Goal: Transaction & Acquisition: Obtain resource

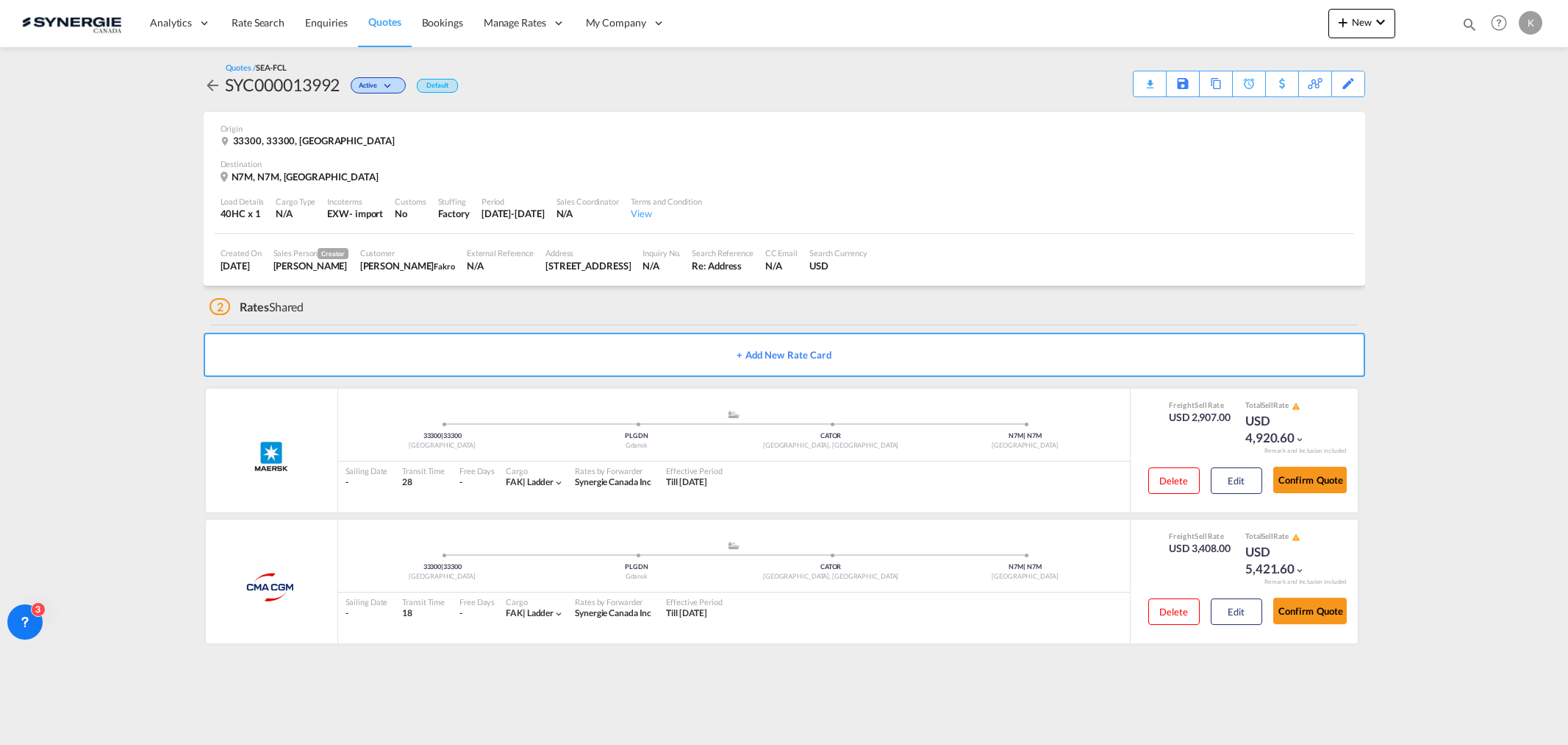
select select "Quotes"
click at [1473, 17] on md-icon "icon-magnify" at bounding box center [1469, 24] width 16 height 16
click at [1312, 23] on input at bounding box center [1359, 24] width 183 height 26
type input "13987"
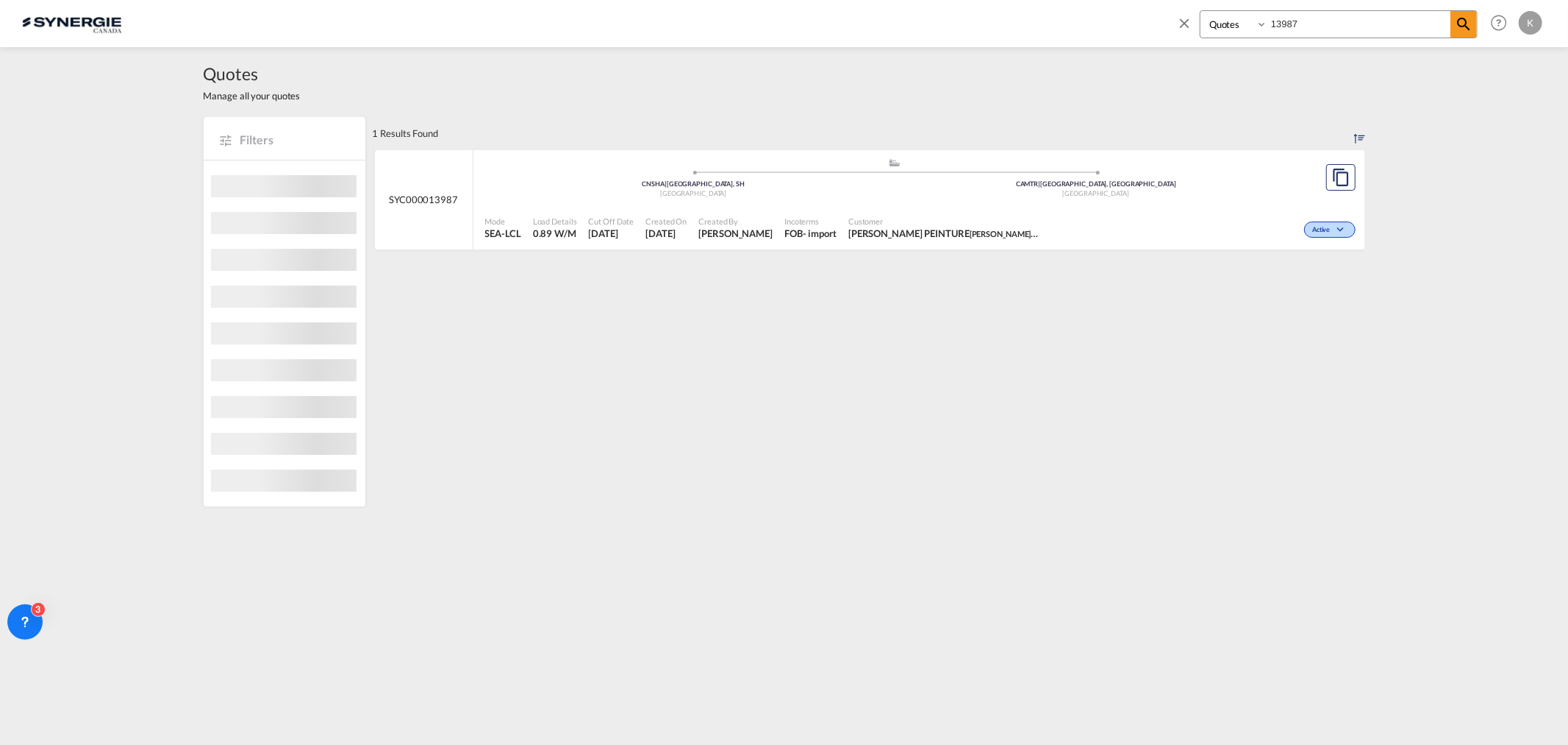
click at [833, 219] on span "Incoterms" at bounding box center [811, 220] width 52 height 11
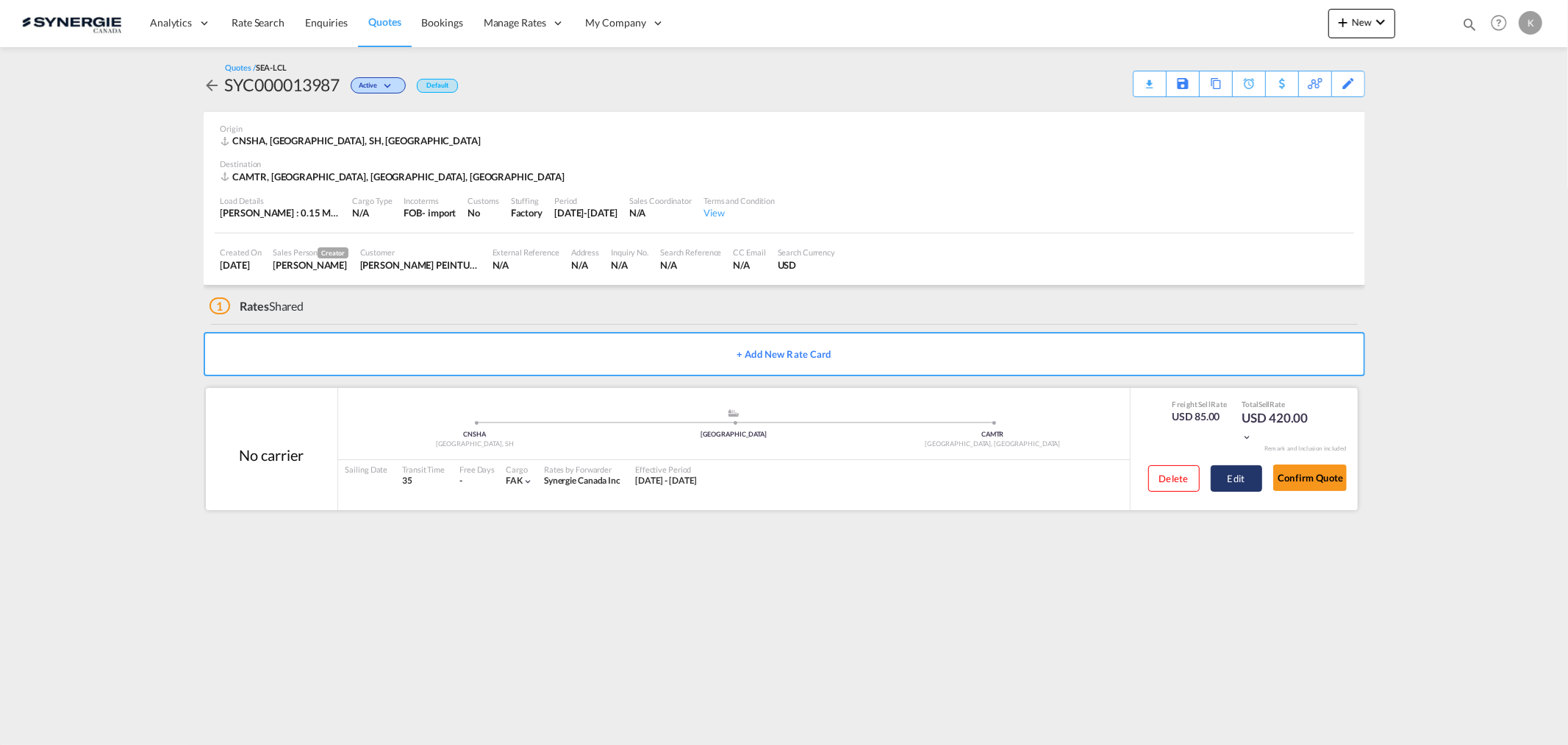
click at [1245, 479] on button "Edit" at bounding box center [1237, 478] width 51 height 27
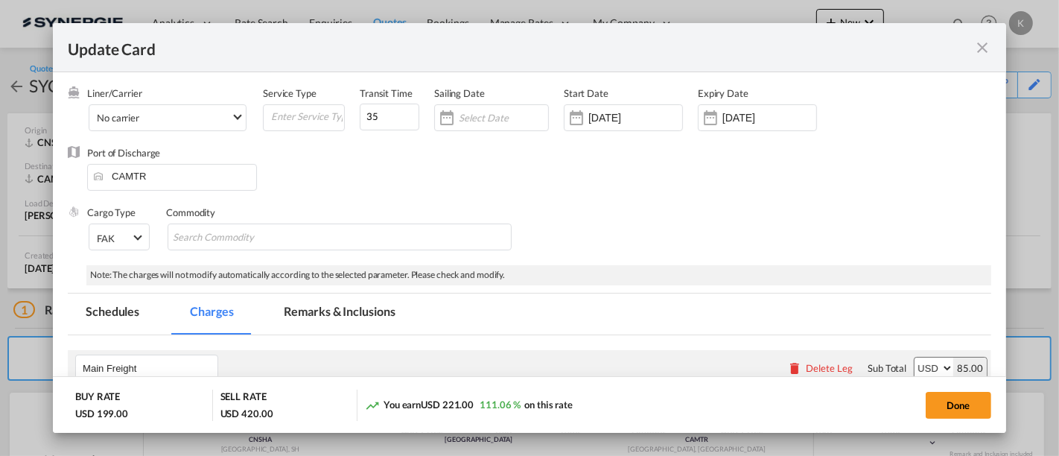
scroll to position [83, 0]
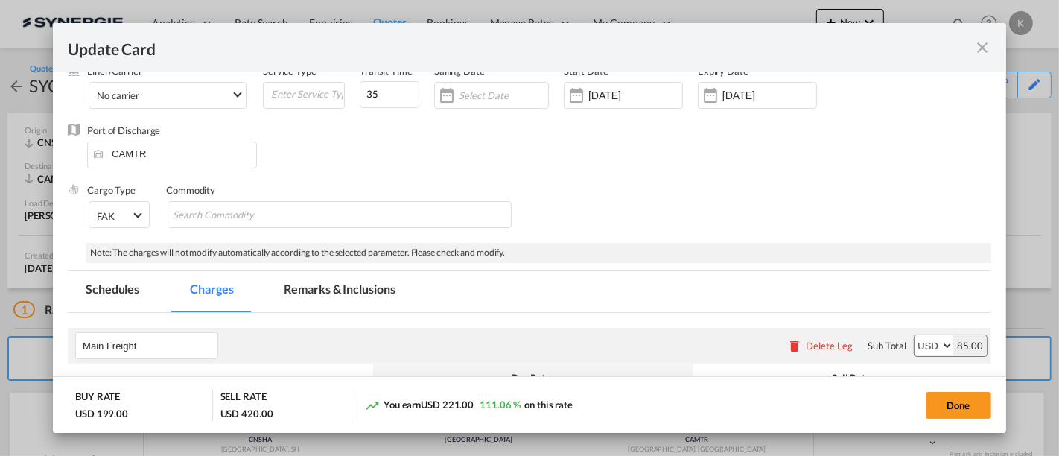
click at [321, 288] on md-tab-item "Remarks & Inclusions" at bounding box center [340, 291] width 147 height 41
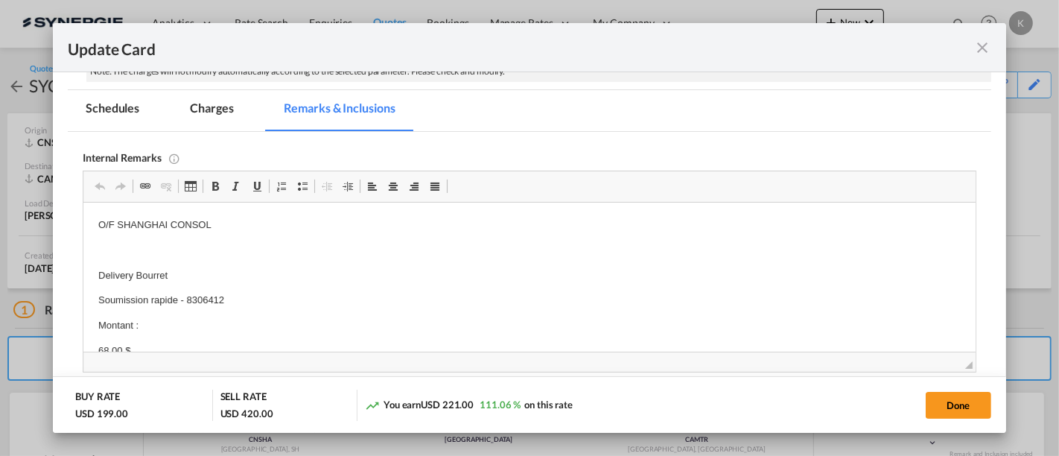
scroll to position [265, 0]
click at [171, 217] on p "O/F SHANGHAI CONSOL" at bounding box center [529, 224] width 862 height 16
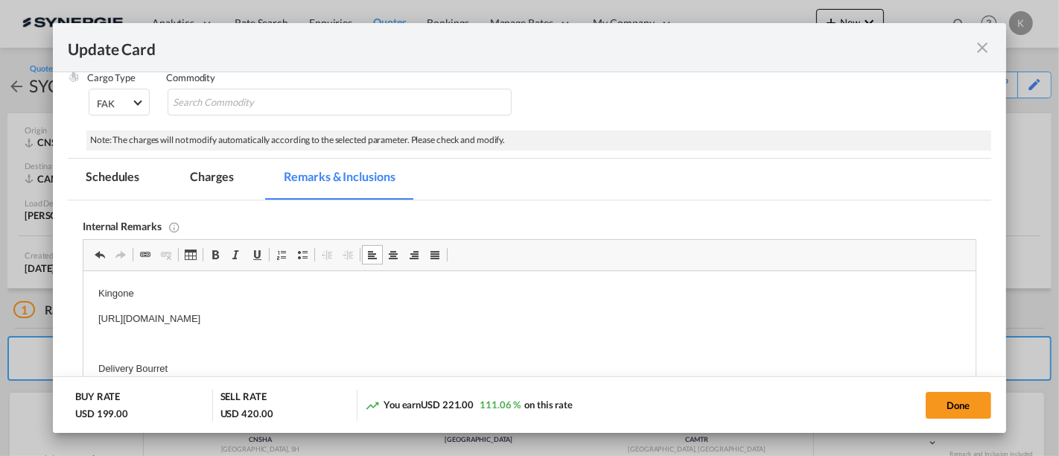
scroll to position [100, 0]
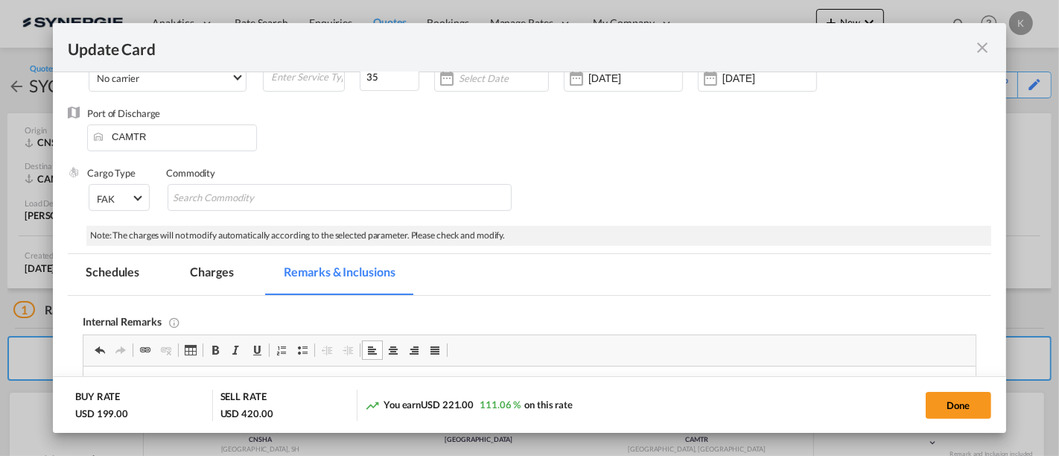
click at [206, 276] on md-tab-item "Charges" at bounding box center [211, 274] width 79 height 41
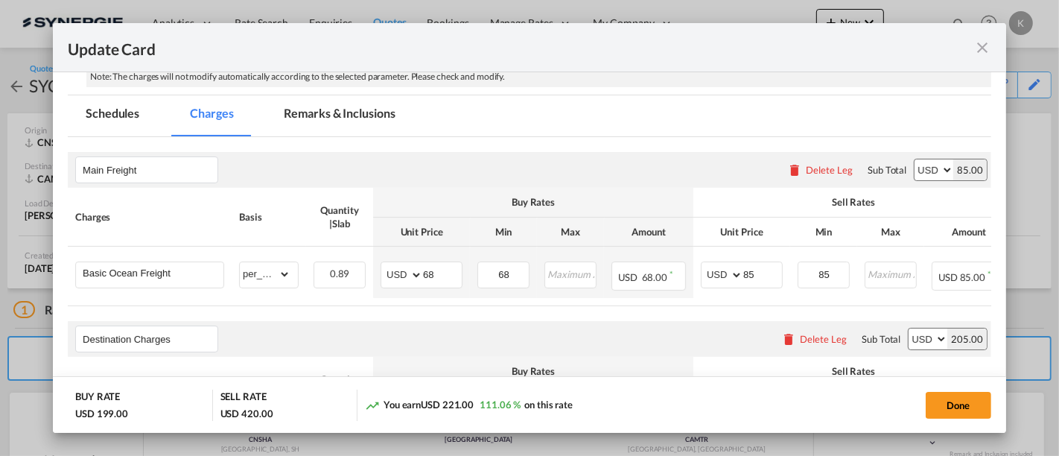
scroll to position [294, 0]
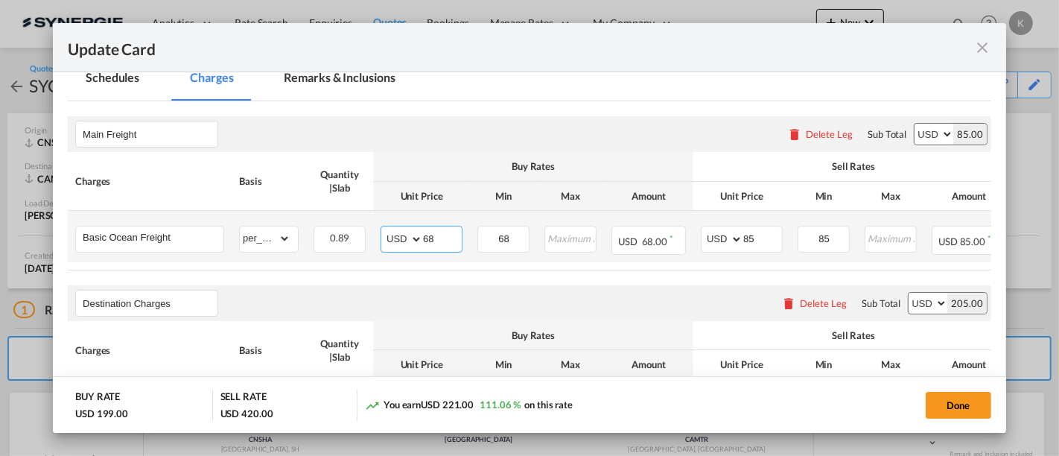
drag, startPoint x: 443, startPoint y: 237, endPoint x: 402, endPoint y: 238, distance: 41.0
click at [399, 241] on md-input-container "AED AFN ALL AMD ANG AOA ARS AUD AWG AZN BAM BBD BDT BGN BHD BIF BMD BND BOB BRL…" at bounding box center [422, 239] width 82 height 27
click at [432, 237] on input "68" at bounding box center [442, 237] width 39 height 22
type input "25"
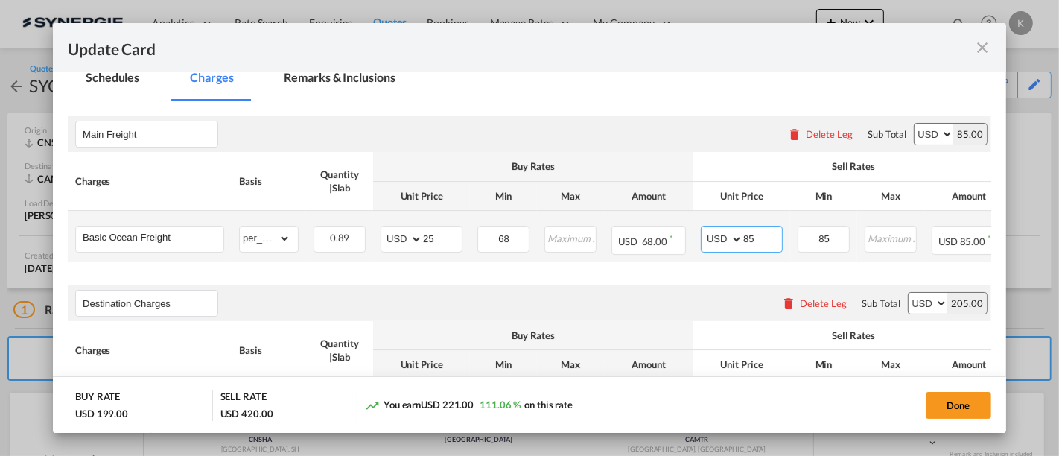
drag, startPoint x: 754, startPoint y: 233, endPoint x: 697, endPoint y: 240, distance: 57.7
click at [697, 240] on td "AED AFN ALL AMD ANG AOA ARS AUD AWG AZN BAM BBD BDT BGN BHD BIF BMD BND BOB BRL…" at bounding box center [741, 236] width 97 height 51
click at [758, 230] on input "85" at bounding box center [762, 237] width 39 height 22
type input "43"
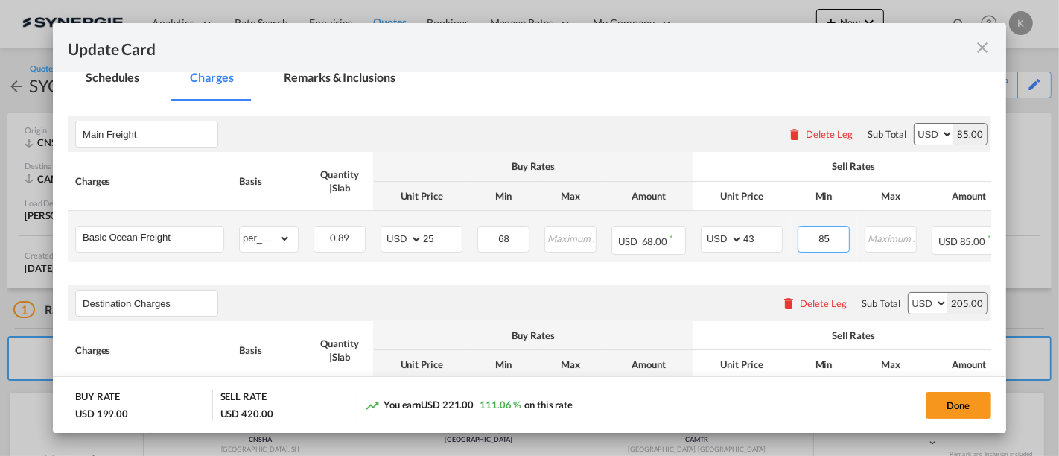
drag, startPoint x: 830, startPoint y: 239, endPoint x: 798, endPoint y: 241, distance: 31.4
click at [799, 241] on input "85" at bounding box center [824, 237] width 50 height 22
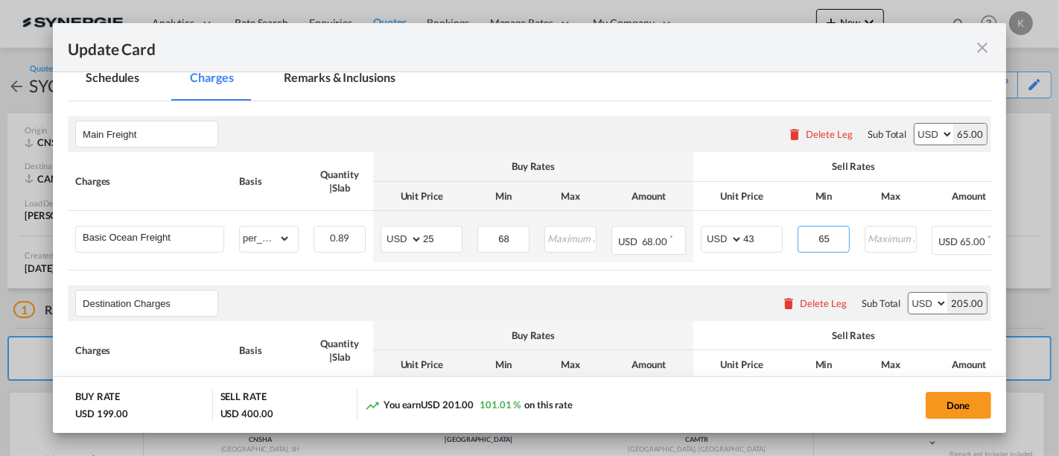
type input "65"
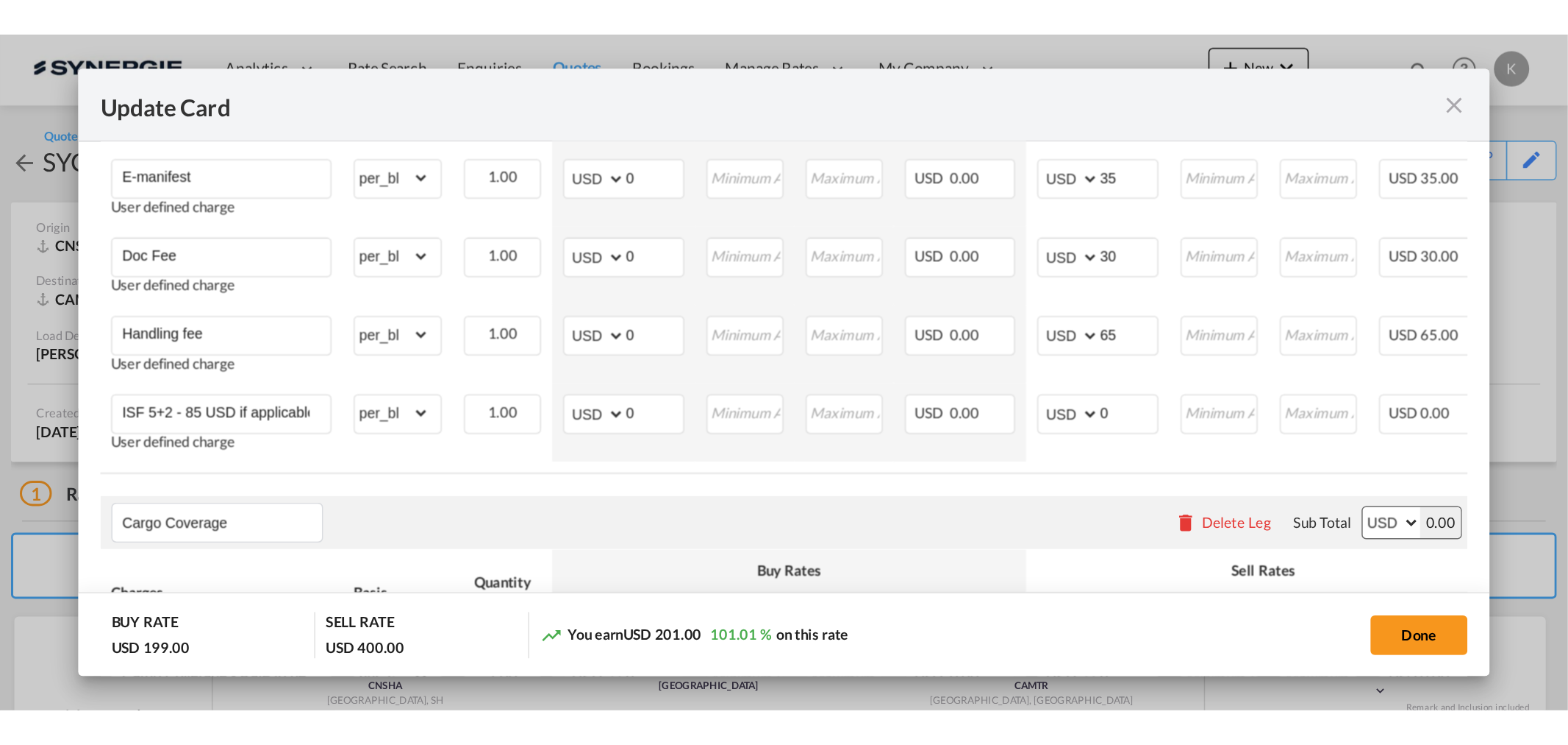
scroll to position [895, 0]
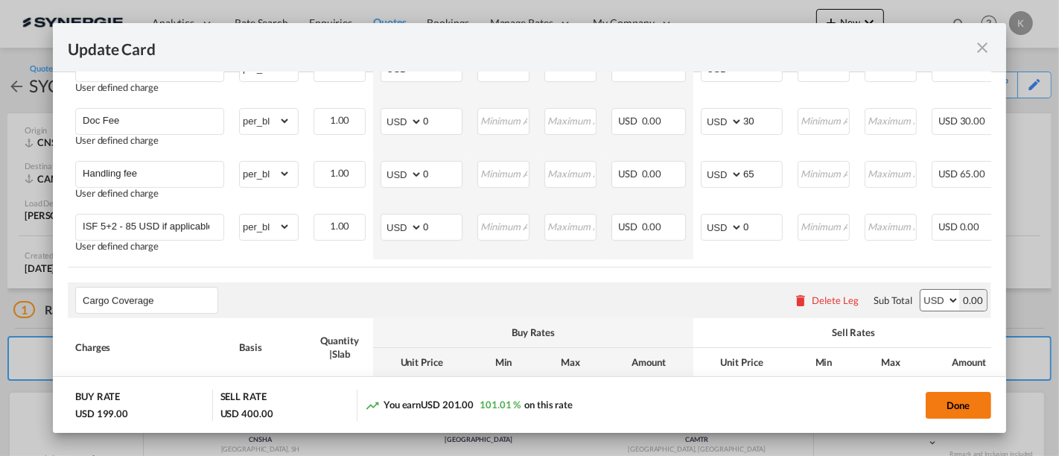
click at [960, 402] on button "Done" at bounding box center [959, 405] width 66 height 27
type input "10 Aug 2025"
type input "[DATE]"
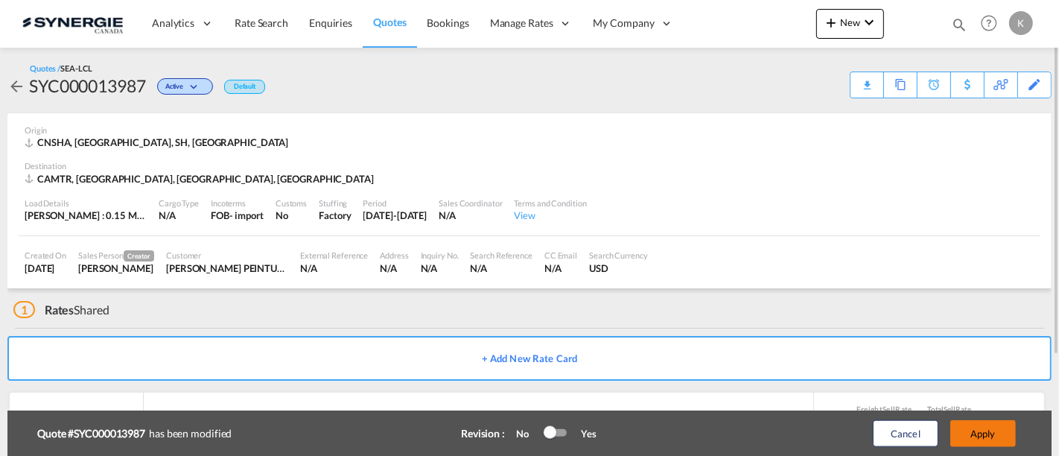
click at [989, 435] on button "Apply" at bounding box center [983, 433] width 66 height 27
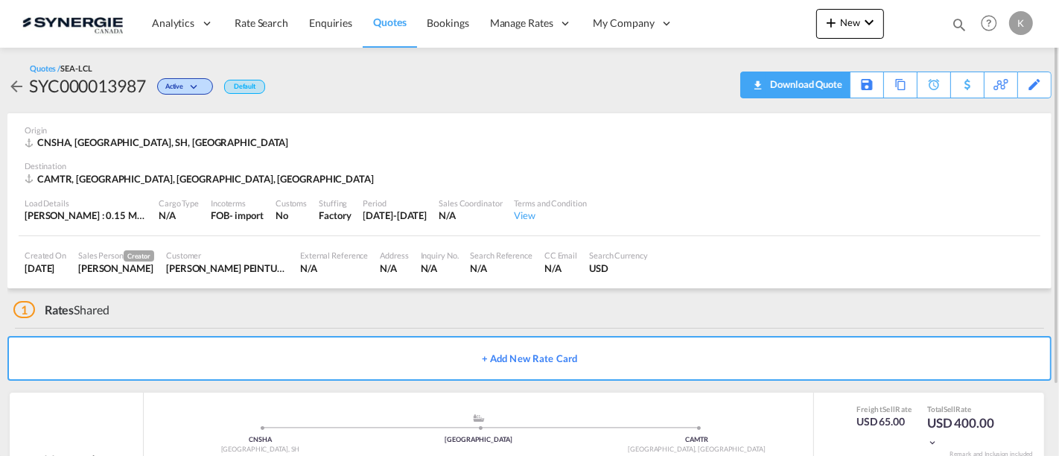
click at [821, 84] on div "Download Quote" at bounding box center [804, 84] width 76 height 24
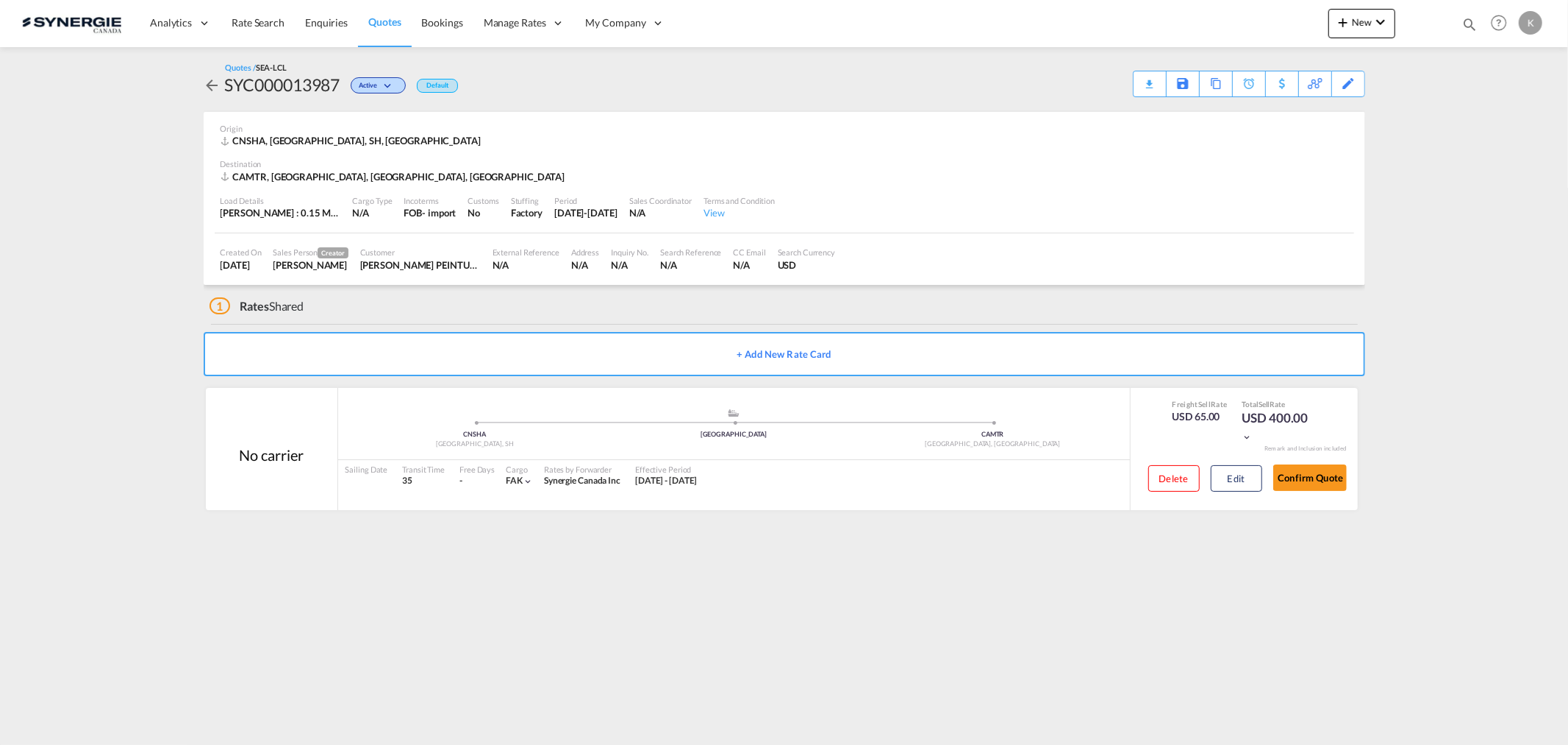
click at [1464, 25] on md-icon "icon-magnify" at bounding box center [1469, 24] width 16 height 16
drag, startPoint x: 1247, startPoint y: 24, endPoint x: 1248, endPoint y: 33, distance: 9.1
click at [1247, 24] on select "Bookings Quotes Enquiries" at bounding box center [1235, 24] width 70 height 27
select select "Quotes"
click at [1201, 11] on select "Bookings Quotes Enquiries" at bounding box center [1235, 24] width 70 height 27
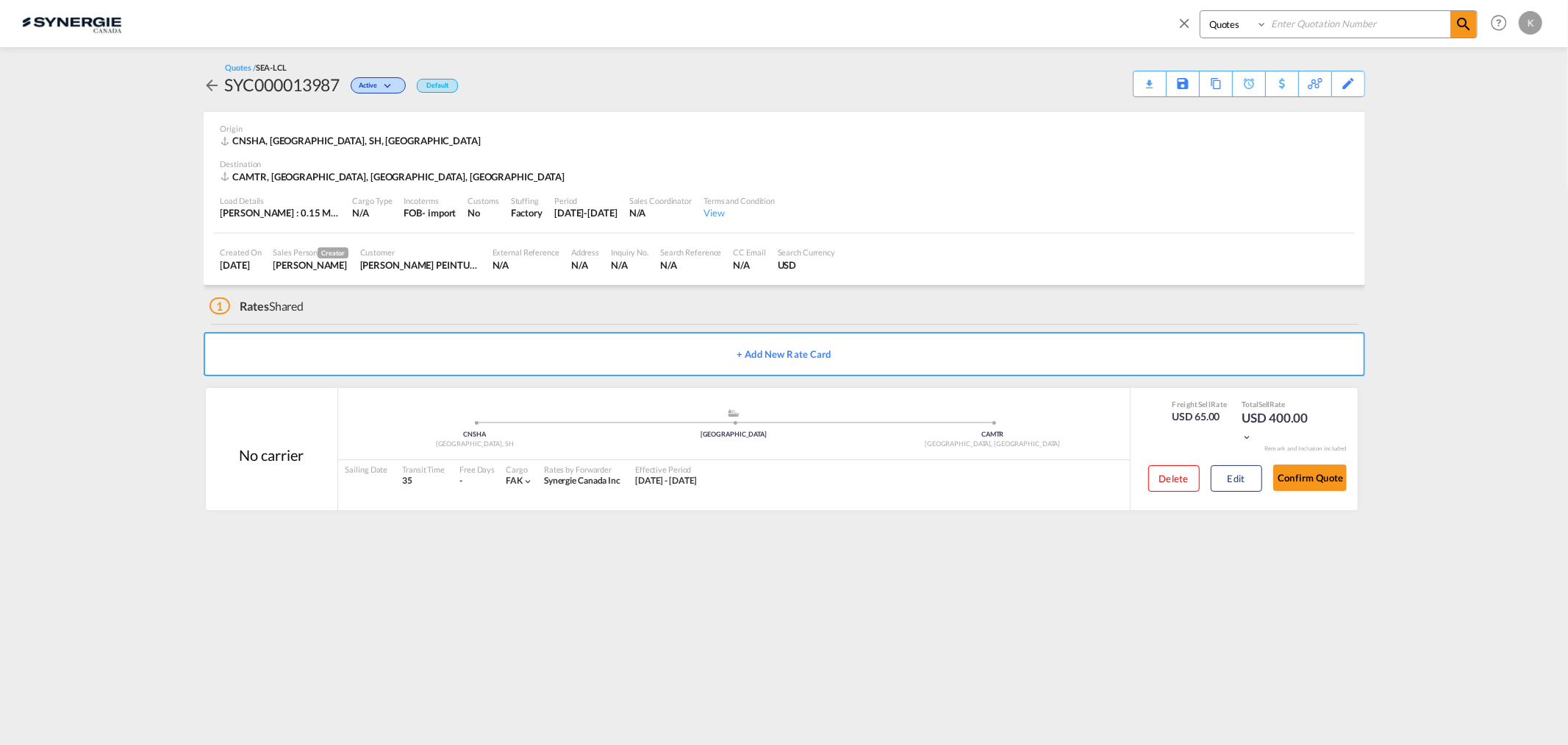
click at [1315, 24] on input at bounding box center [1359, 24] width 183 height 26
type input "13930"
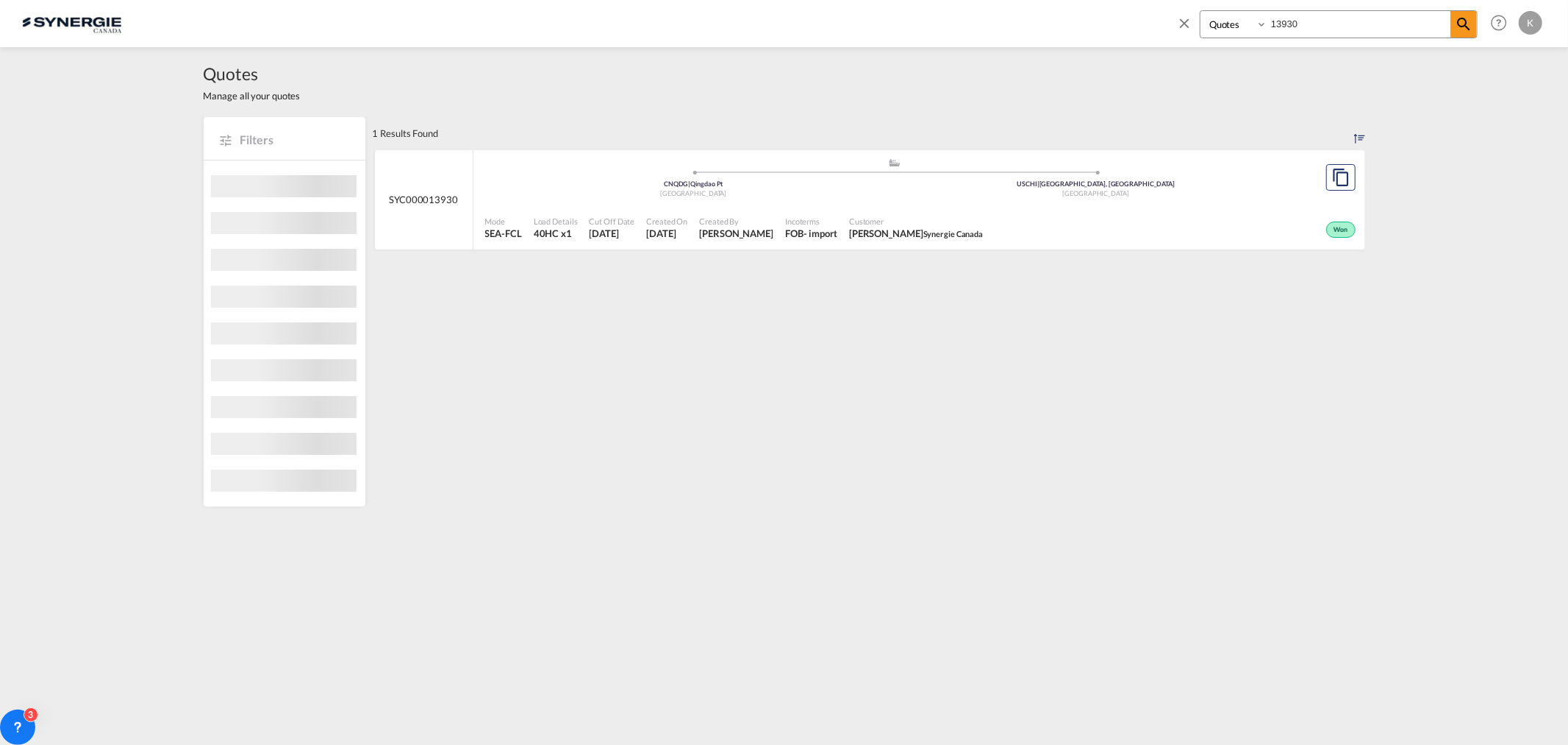
click at [804, 228] on div "- import" at bounding box center [821, 232] width 34 height 13
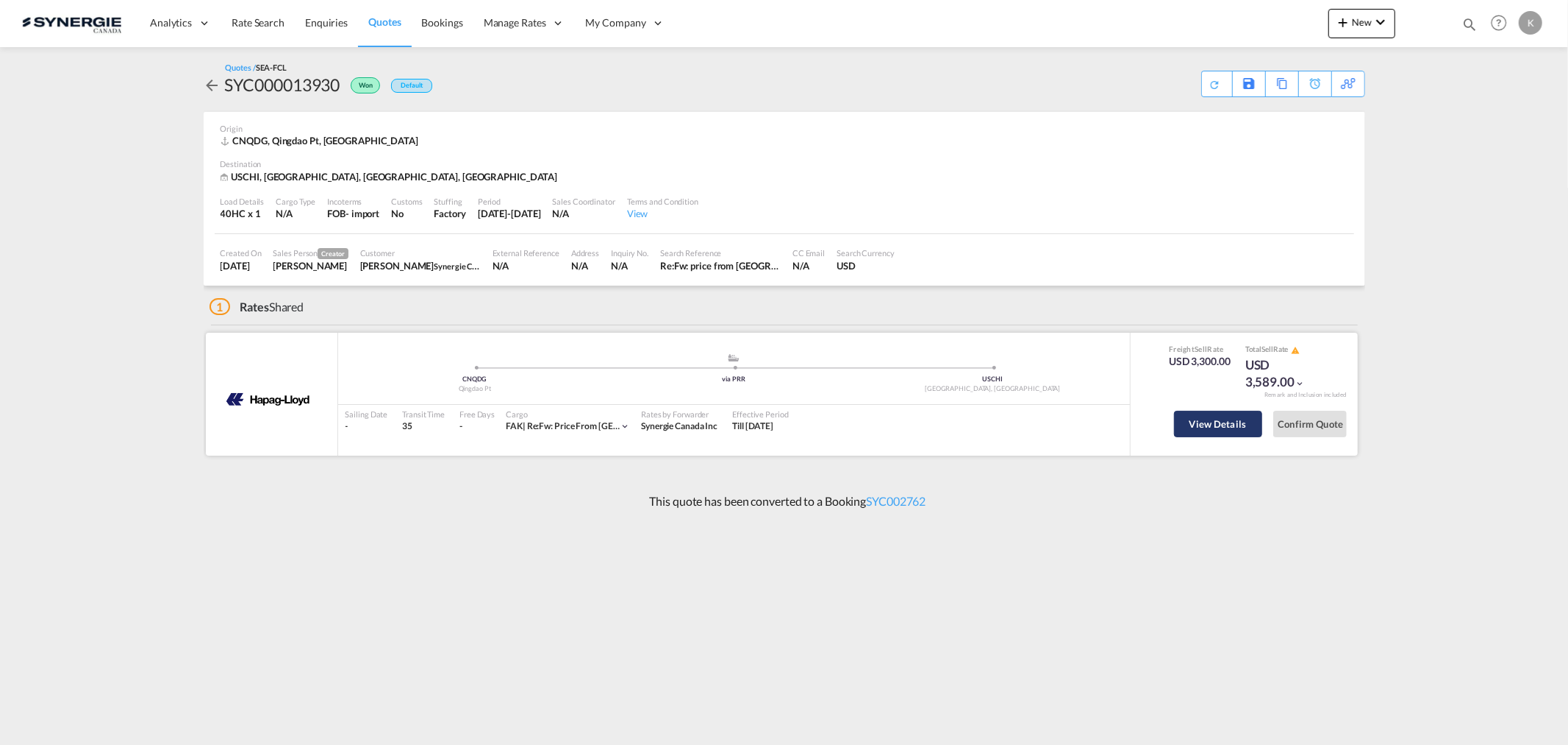
click at [1228, 419] on button "View Details" at bounding box center [1217, 424] width 88 height 27
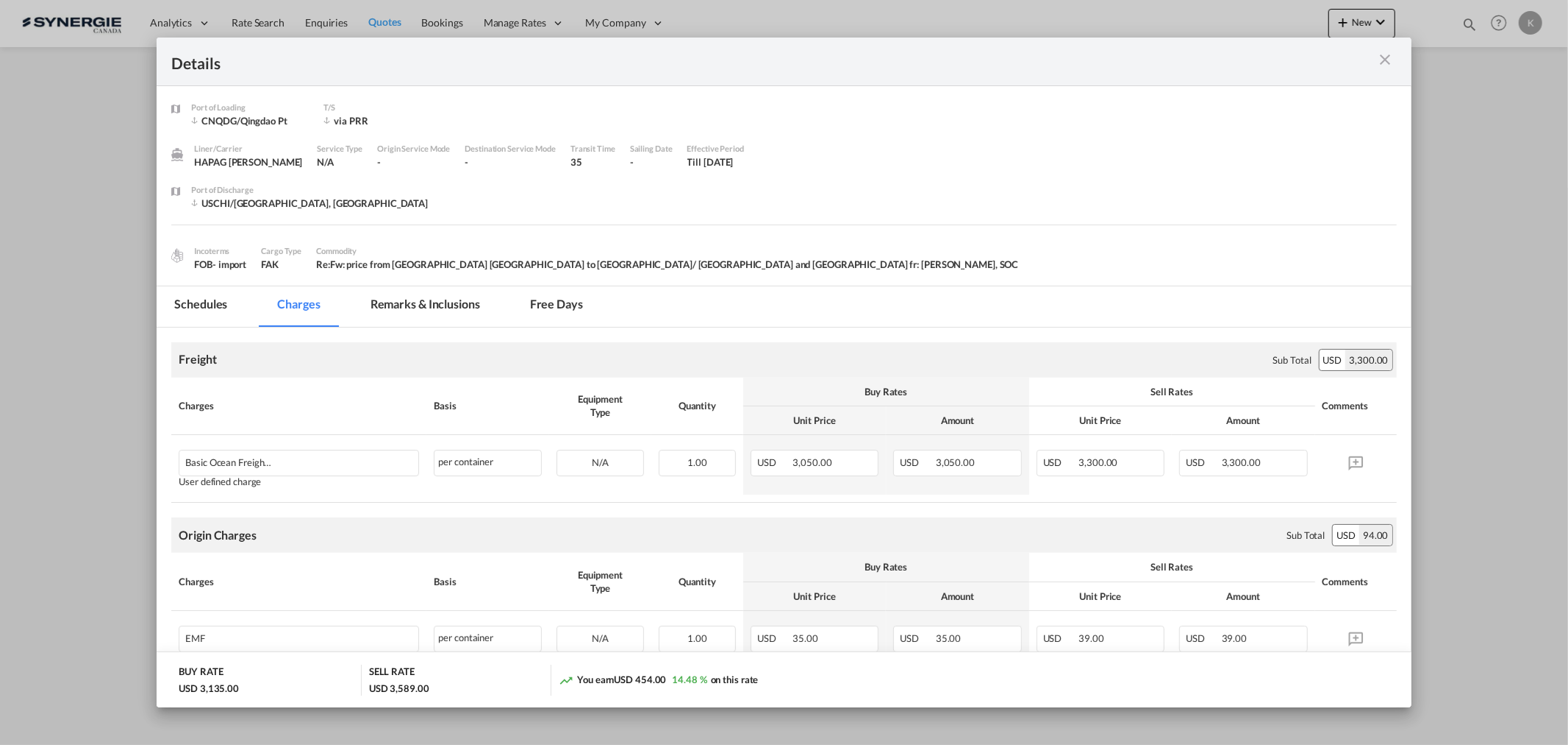
drag, startPoint x: 1386, startPoint y: 56, endPoint x: 1403, endPoint y: 52, distance: 17.5
click at [1386, 56] on md-icon "icon-close m-3 fg-AAA8AD cursor" at bounding box center [1386, 59] width 18 height 18
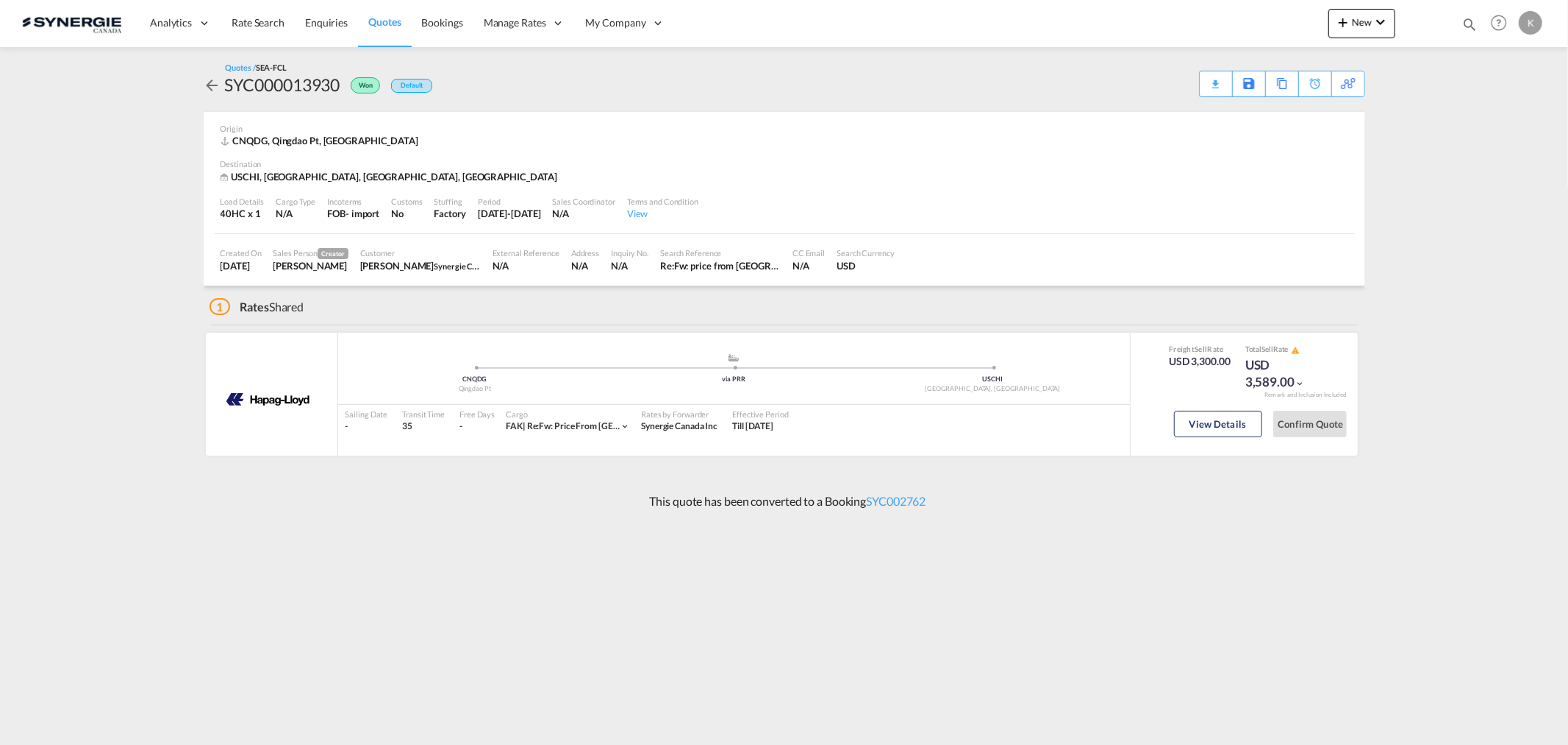
click at [1473, 19] on md-icon "icon-magnify" at bounding box center [1469, 24] width 16 height 16
click at [1246, 34] on select "Bookings Quotes Enquiries" at bounding box center [1235, 24] width 70 height 27
select select "Quotes"
click at [1201, 11] on select "Bookings Quotes Enquiries" at bounding box center [1235, 24] width 70 height 27
click at [1303, 19] on input at bounding box center [1359, 24] width 183 height 26
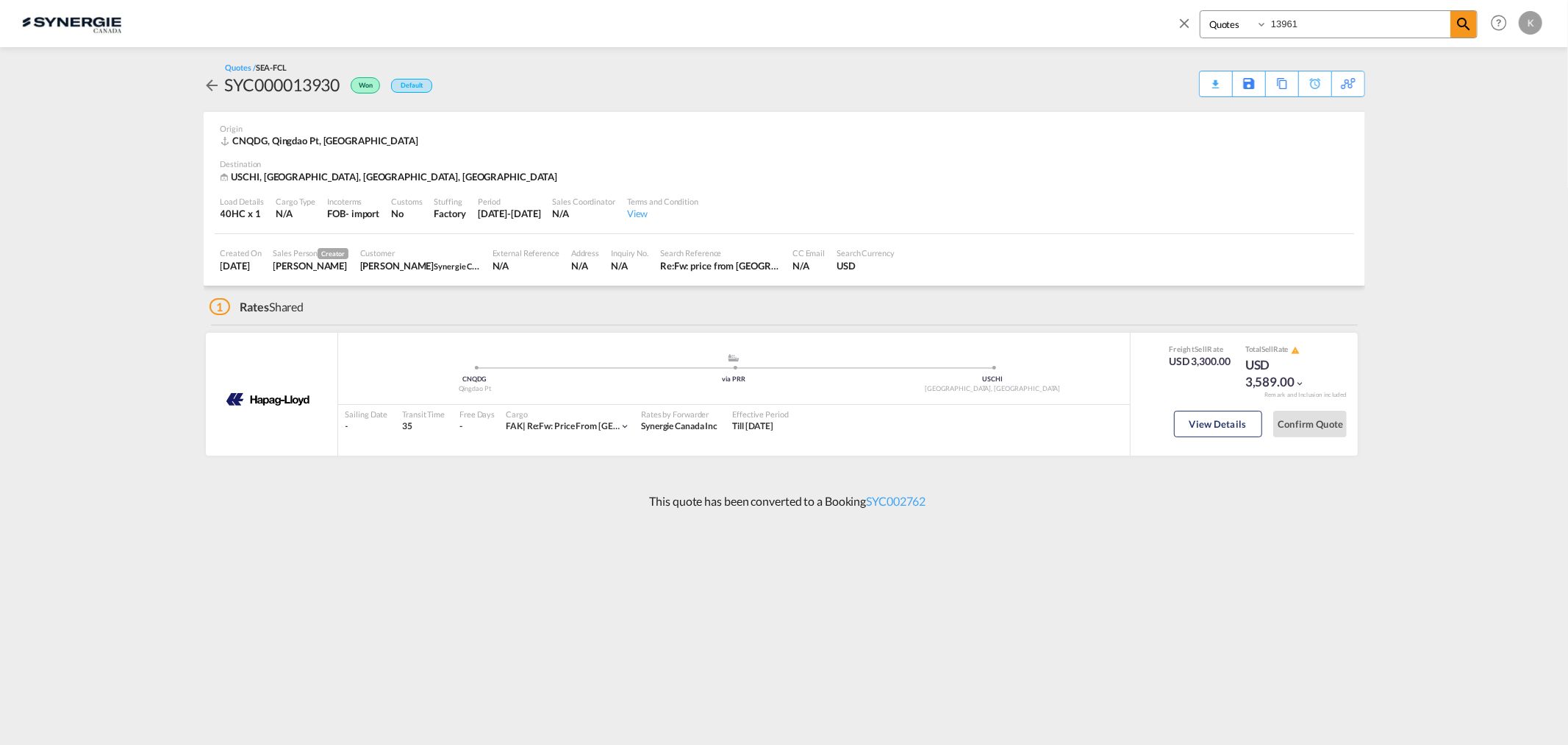
type input "13961"
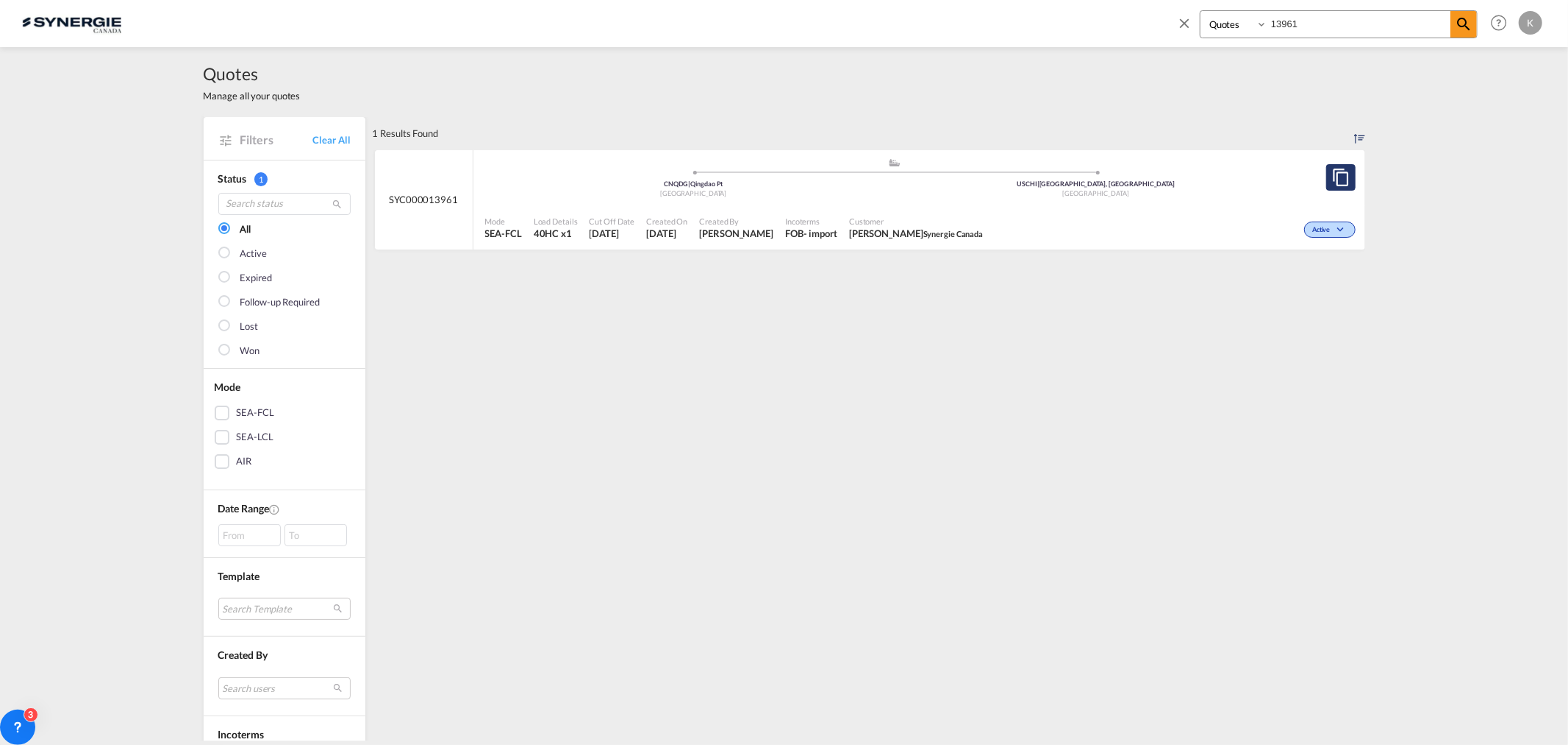
click at [1332, 180] on md-icon "assets/icons/custom/copyQuote.svg" at bounding box center [1341, 178] width 18 height 18
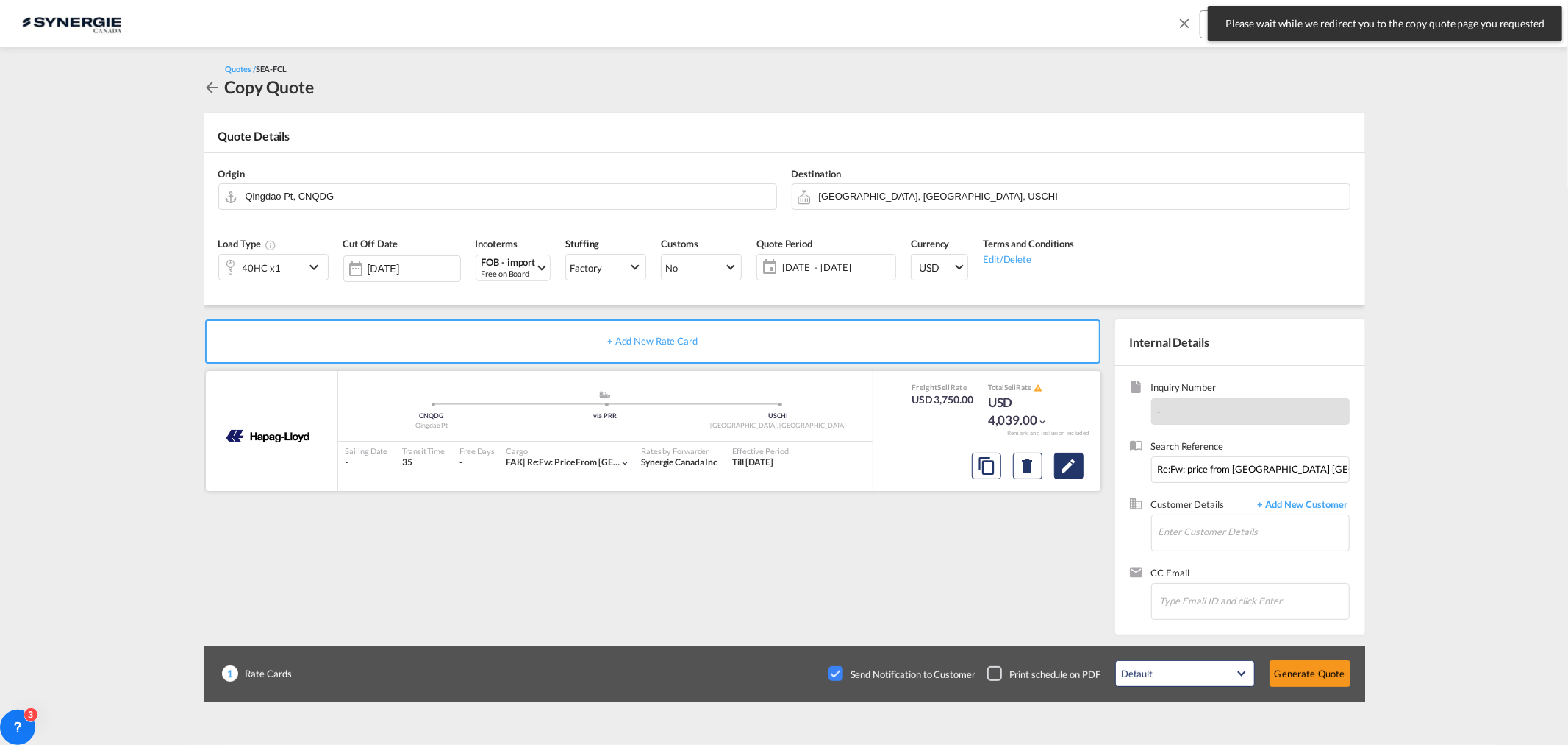
click at [1063, 462] on md-icon "Edit" at bounding box center [1069, 465] width 18 height 18
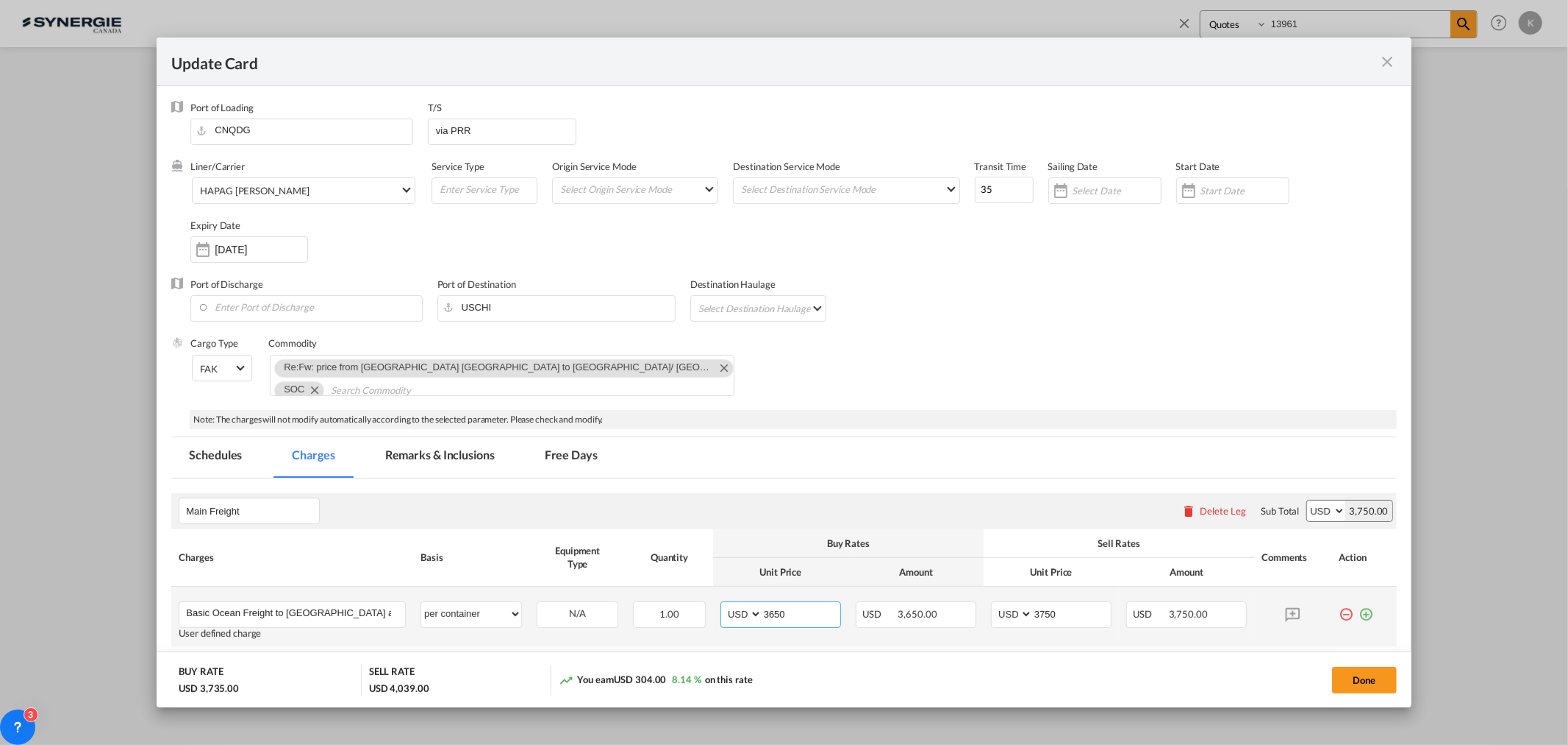
drag, startPoint x: 790, startPoint y: 612, endPoint x: 733, endPoint y: 621, distance: 57.7
click at [733, 621] on md-input-container "AED AFN ALL AMD ANG AOA ARS AUD AWG AZN BAM BBD BDT BGN BHD BIF BMD BND [PERSON…" at bounding box center [781, 614] width 120 height 27
type input "3500"
drag, startPoint x: 1075, startPoint y: 621, endPoint x: 952, endPoint y: 623, distance: 123.0
click at [951, 622] on tr "Basic Ocean Freight to [GEOGRAPHIC_DATA] and [GEOGRAPHIC_DATA] Please Enter Use…" at bounding box center [784, 617] width 1225 height 59
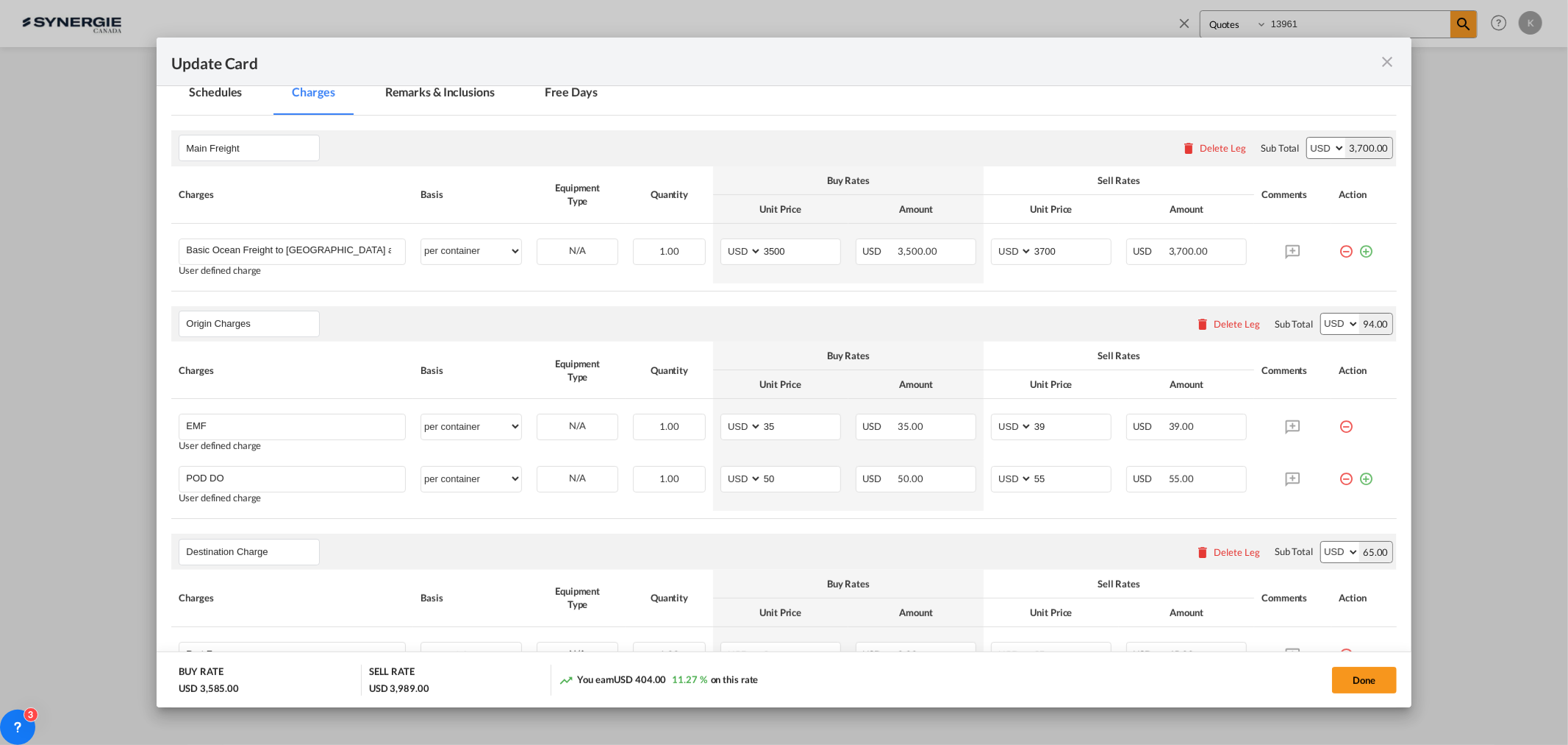
scroll to position [302, 0]
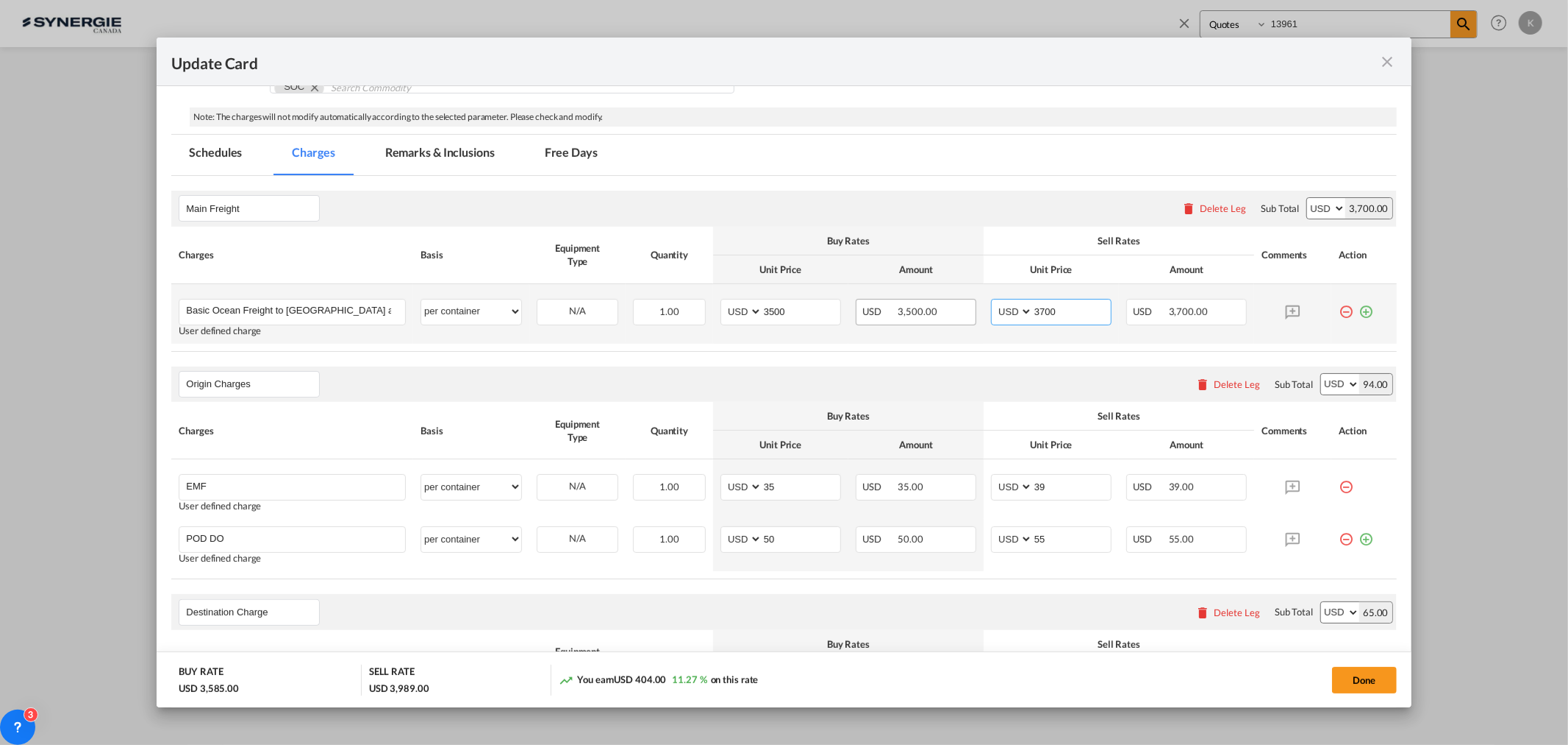
drag, startPoint x: 1055, startPoint y: 312, endPoint x: 951, endPoint y: 310, distance: 104.0
click at [951, 310] on tr "Basic Ocean Freight to [GEOGRAPHIC_DATA] and [GEOGRAPHIC_DATA] Please Enter Use…" at bounding box center [784, 313] width 1225 height 59
type input "3600"
drag, startPoint x: 425, startPoint y: 688, endPoint x: 362, endPoint y: 689, distance: 63.0
click at [362, 689] on div "BUY RATE USD 3,585.00 SELL RATE USD 3,889.00 You earn USD 304.00 8.48 % on this…" at bounding box center [784, 679] width 1225 height 31
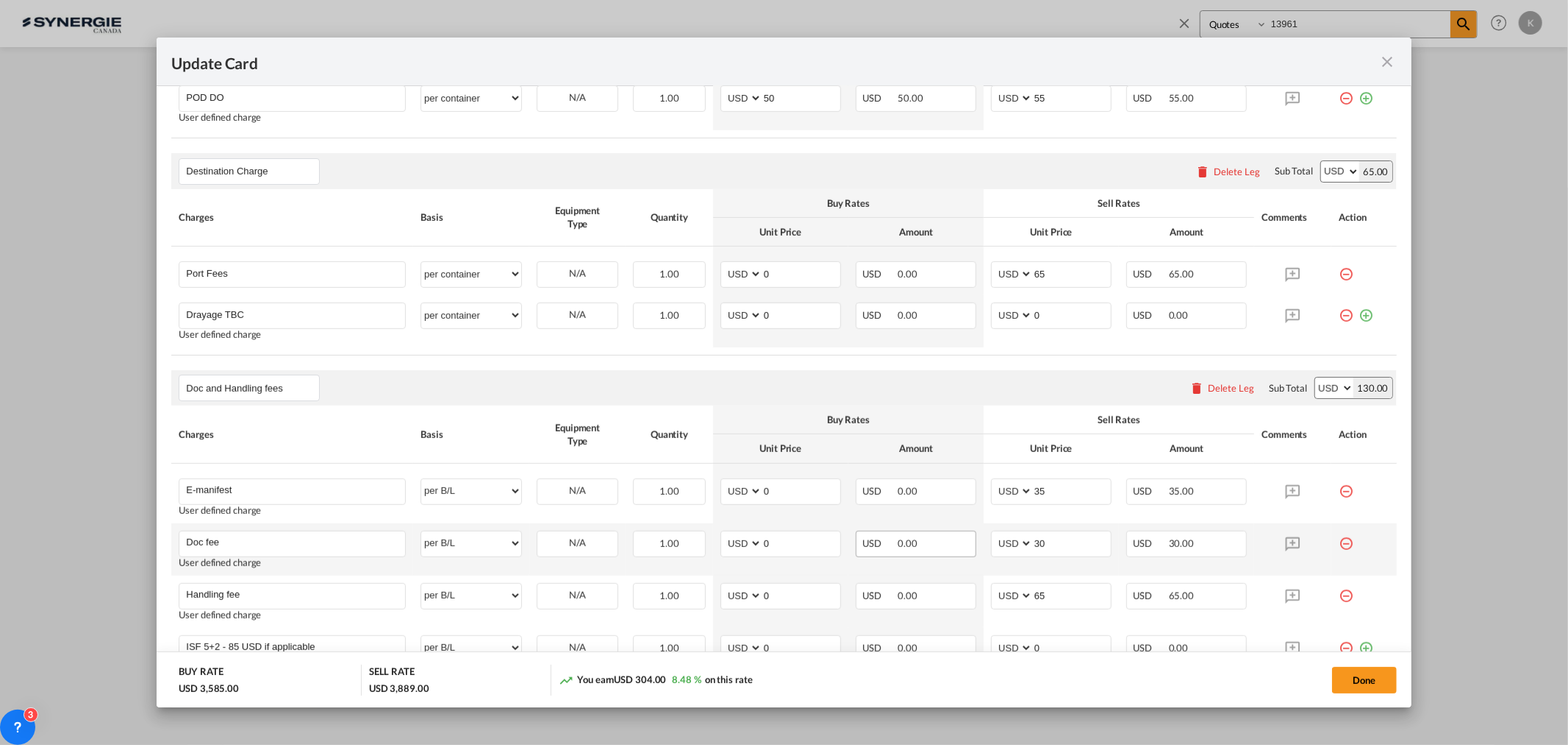
scroll to position [850, 0]
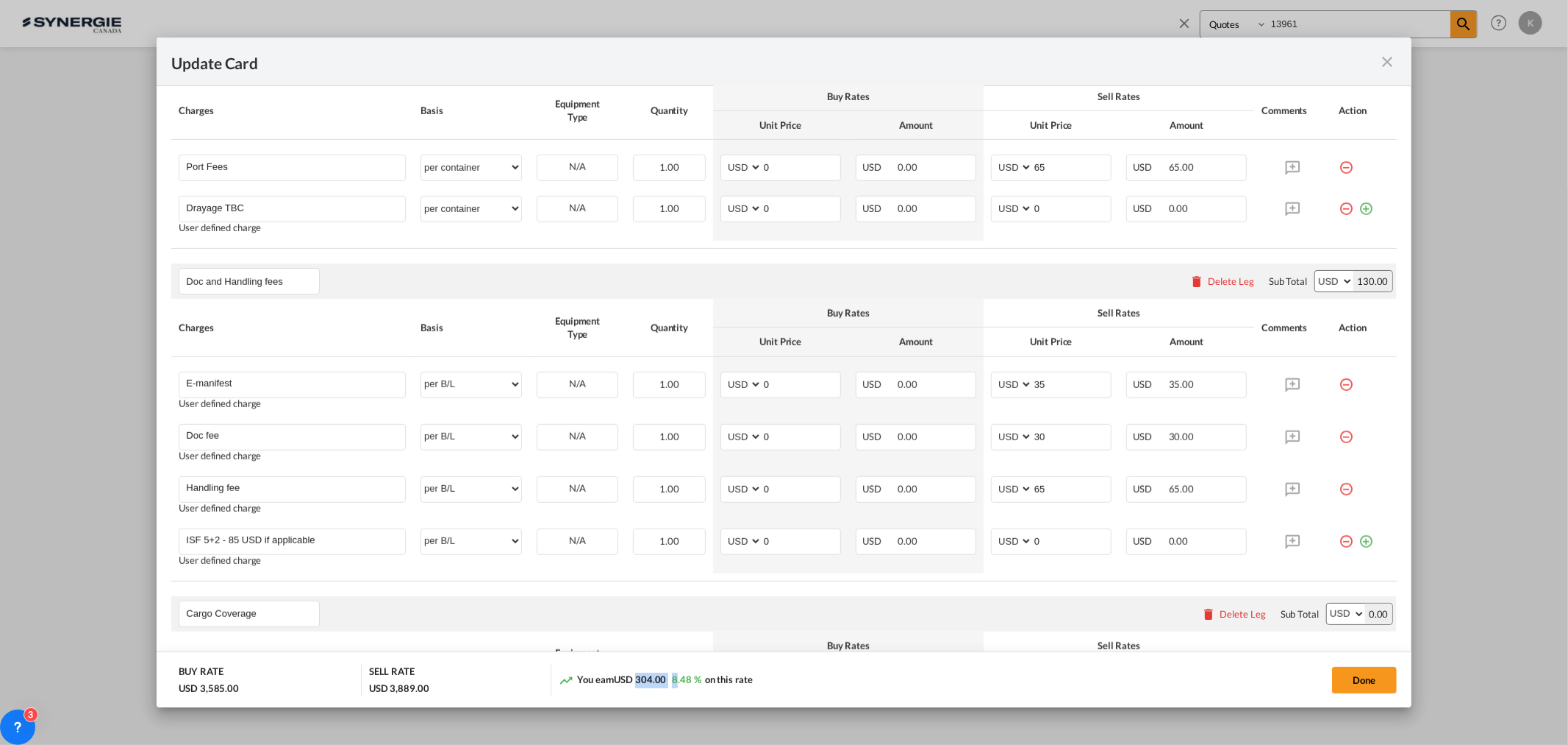
drag, startPoint x: 633, startPoint y: 681, endPoint x: 677, endPoint y: 681, distance: 44.0
click at [677, 681] on div "You earn USD 304.00 8.48 % on this rate" at bounding box center [656, 681] width 194 height 16
click at [1375, 685] on button "Done" at bounding box center [1365, 680] width 65 height 27
type input "[DATE]"
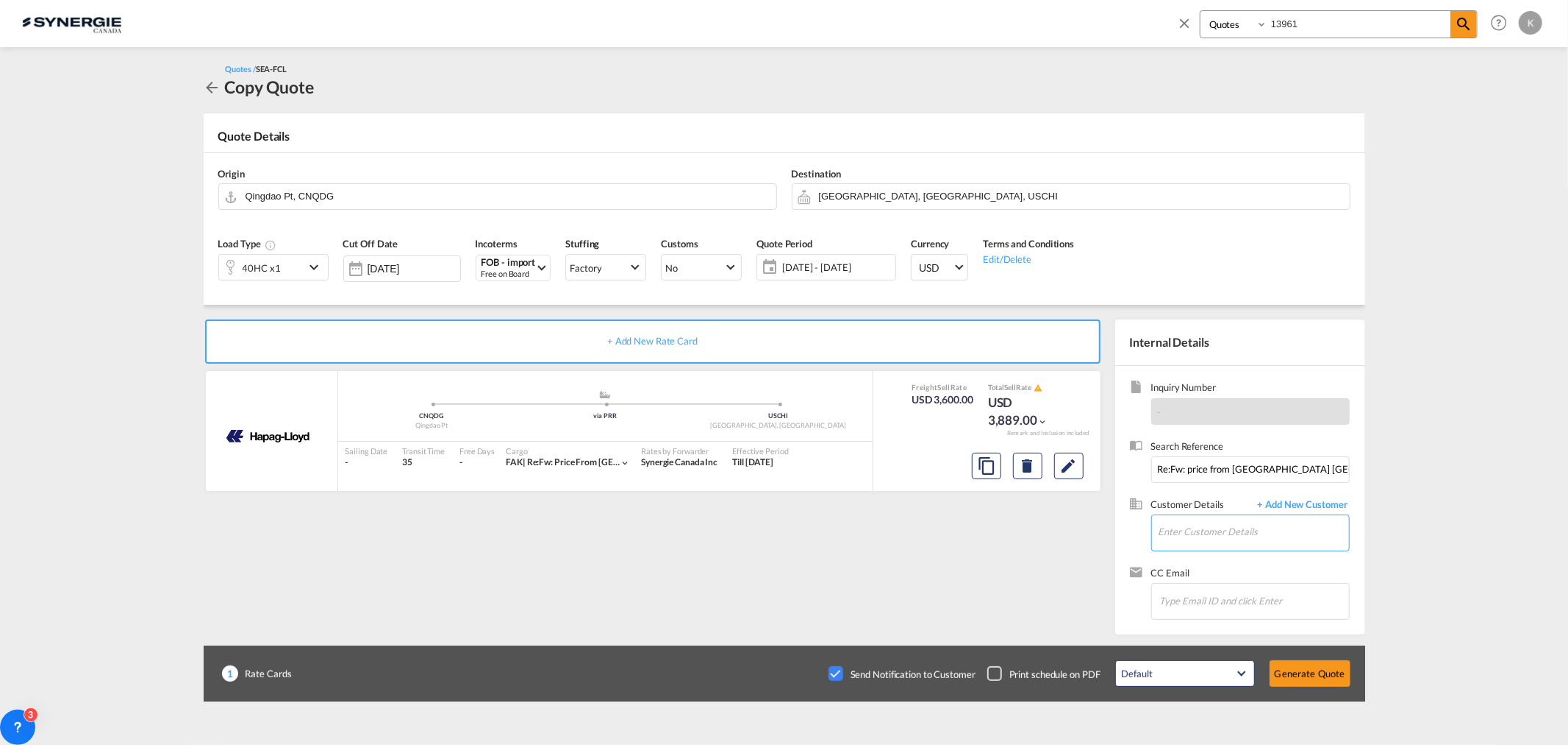
click at [1216, 531] on input "Enter Customer Details" at bounding box center [1254, 532] width 191 height 34
paste input "[PERSON_NAME][EMAIL_ADDRESS][DOMAIN_NAME]"
click at [1201, 560] on div "[PERSON_NAME] [PERSON_NAME][EMAIL_ADDRESS][DOMAIN_NAME] | Synergie Canada" at bounding box center [1254, 557] width 192 height 40
type input "Synergie Canada, [PERSON_NAME], [PERSON_NAME][EMAIL_ADDRESS][DOMAIN_NAME]"
click at [1307, 670] on button "Generate Quote" at bounding box center [1310, 673] width 81 height 27
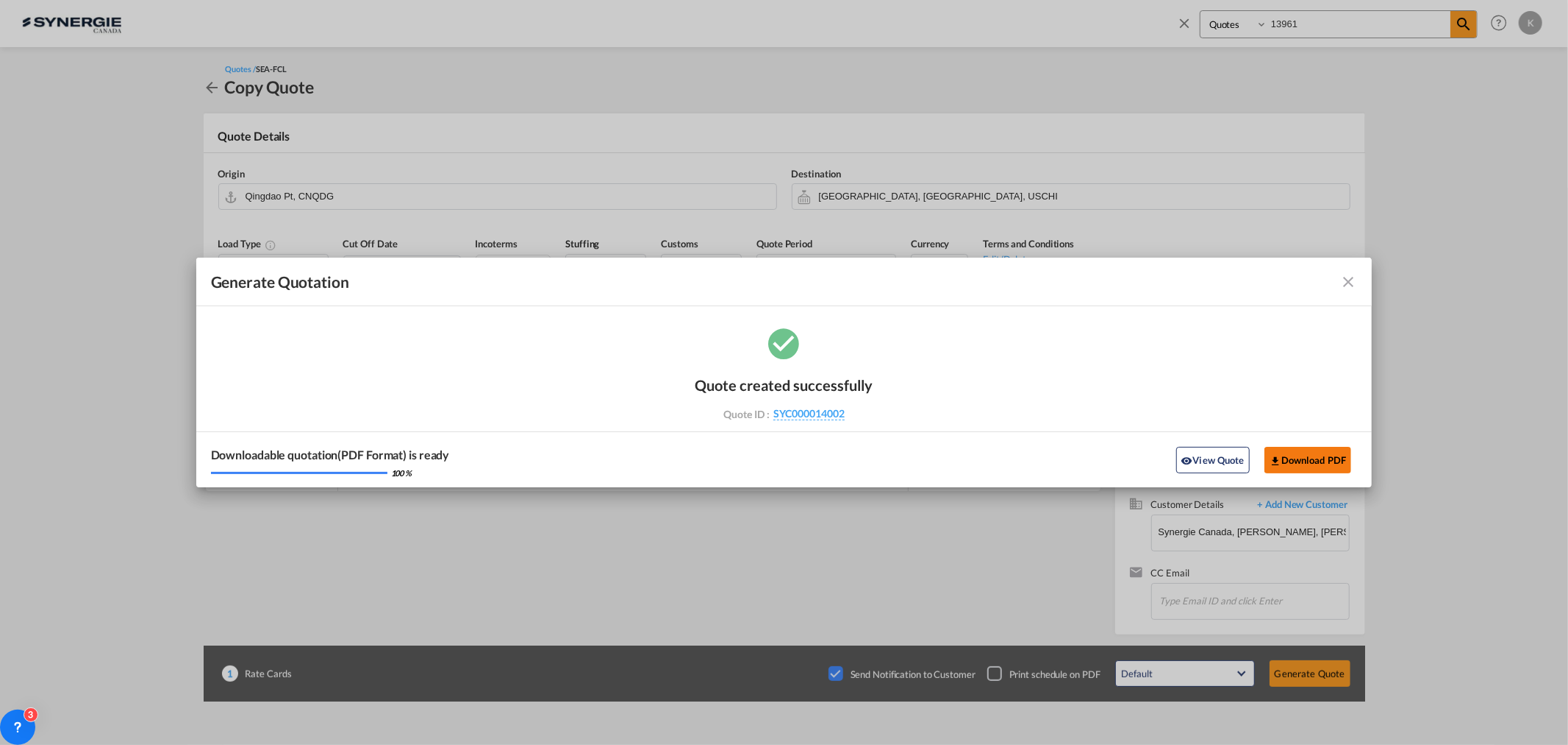
click at [1309, 468] on button "Download PDF" at bounding box center [1308, 459] width 88 height 27
